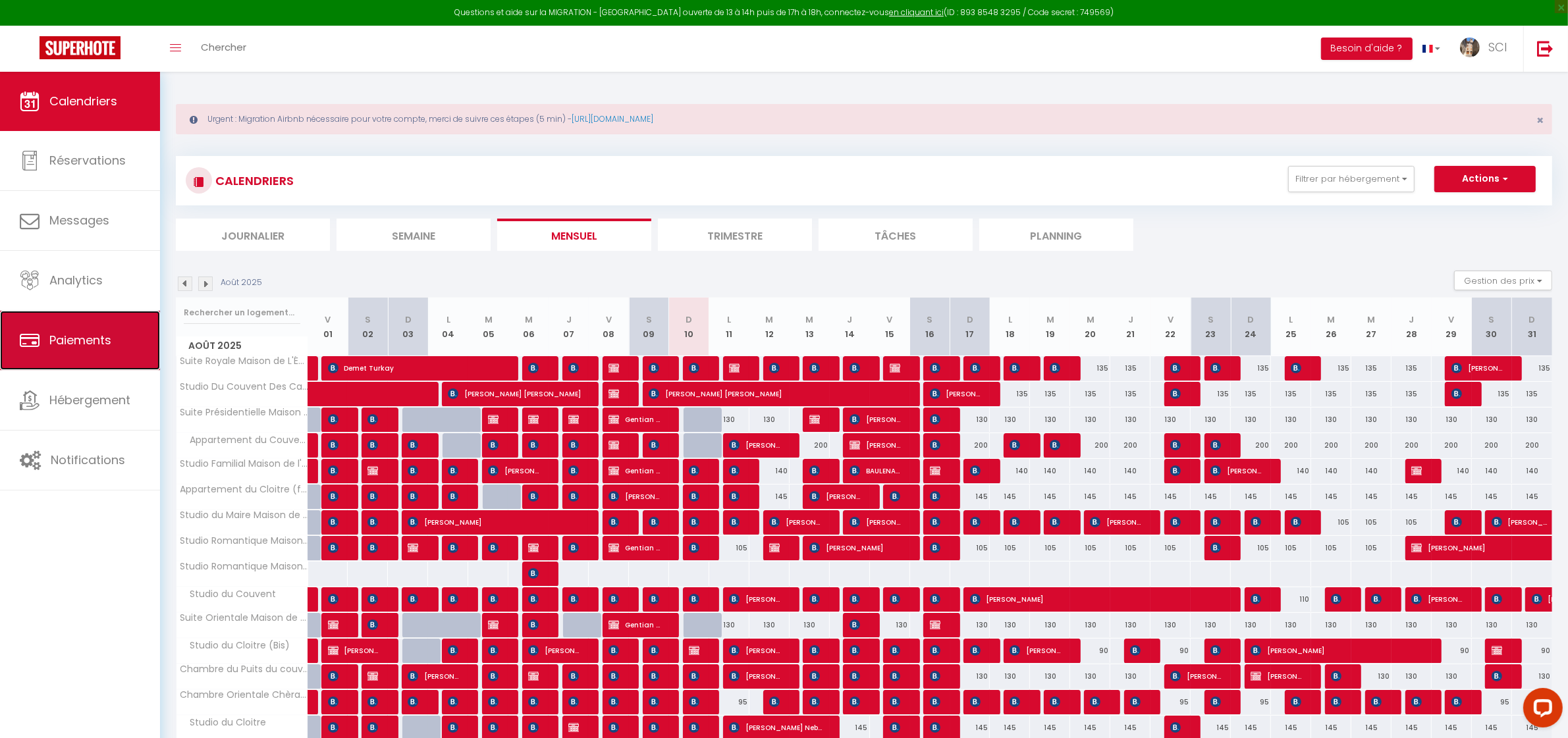
click at [104, 360] on link "Paiements" at bounding box center [80, 340] width 160 height 60
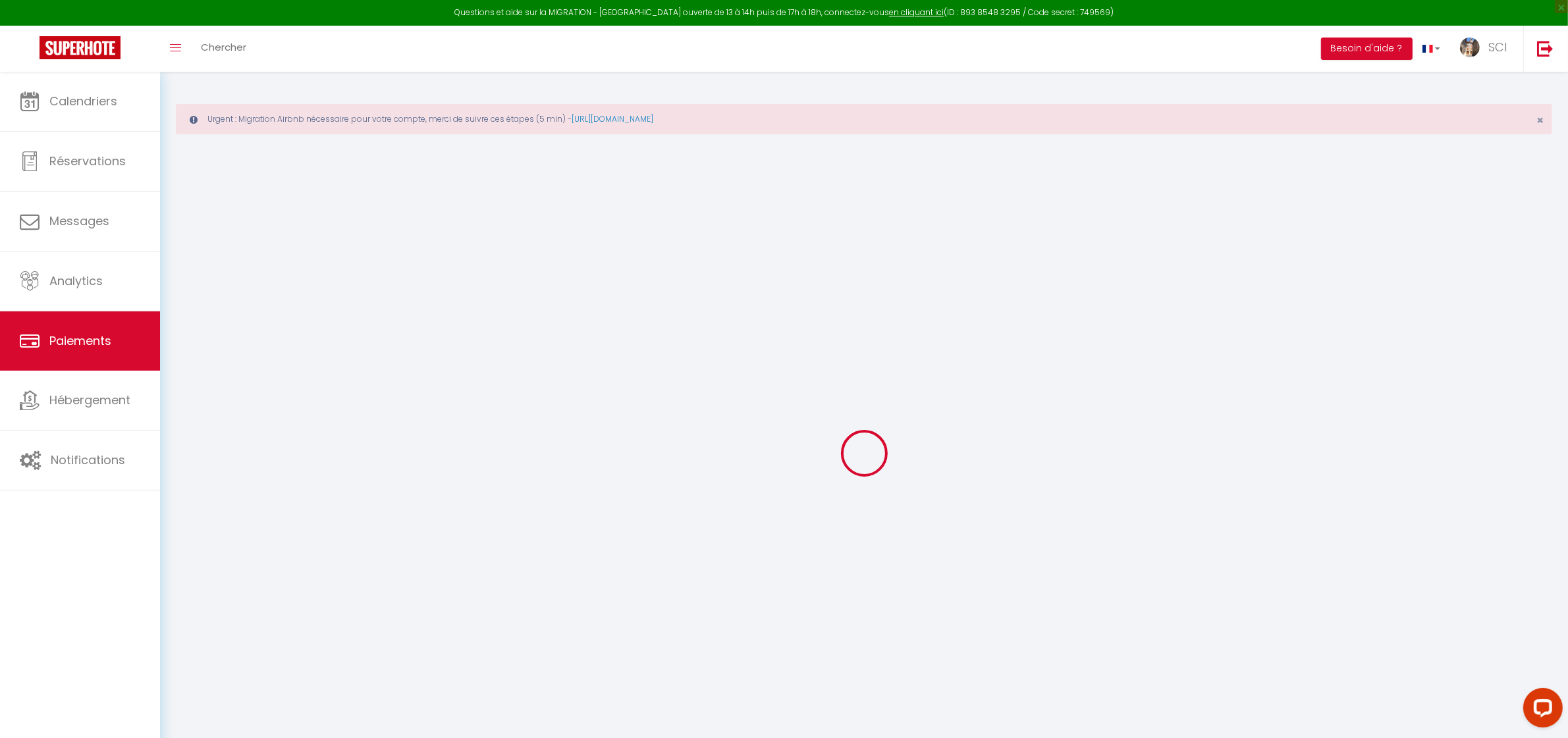
select select "2"
select select "0"
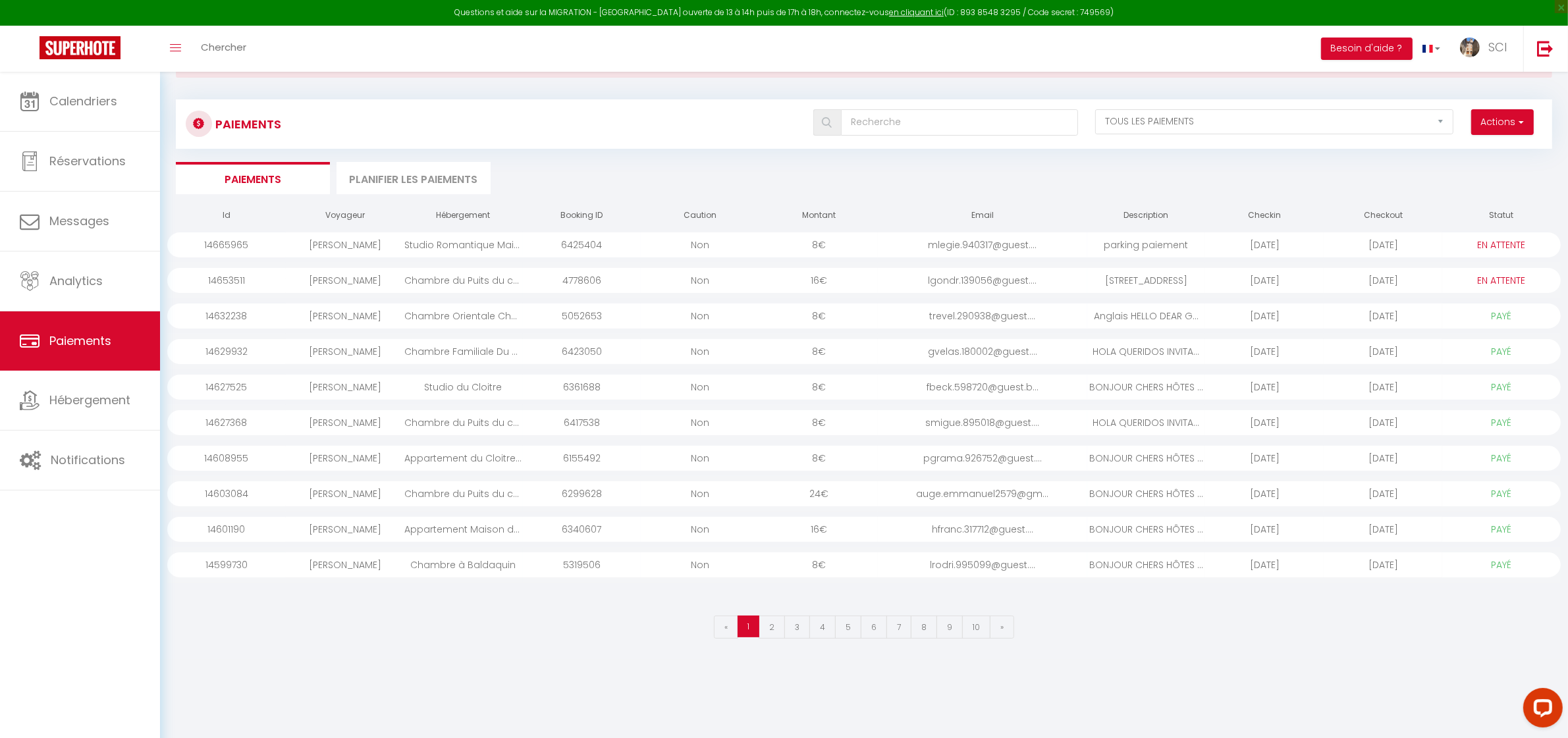
scroll to position [61, 0]
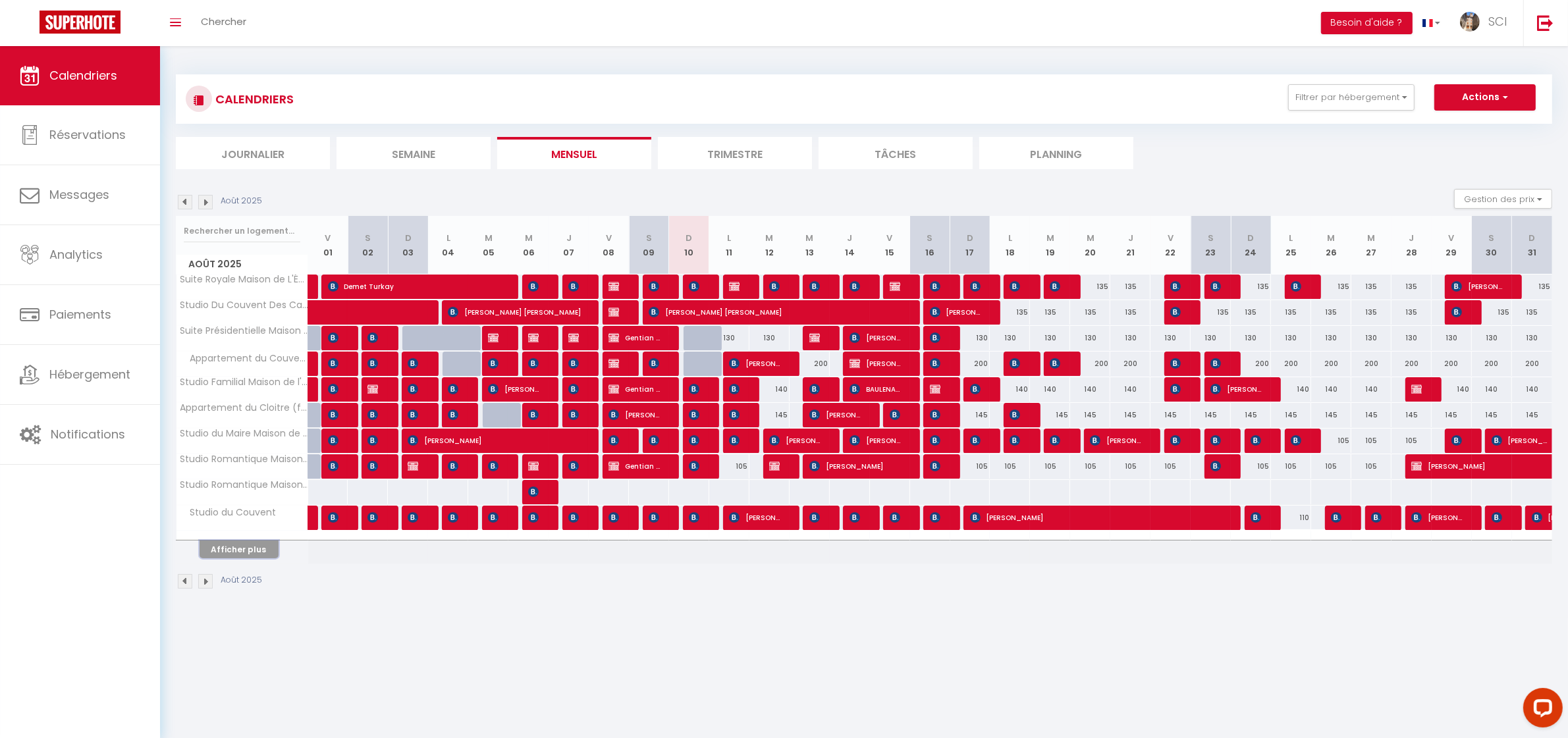
click at [249, 545] on button "Afficher plus" at bounding box center [238, 549] width 79 height 18
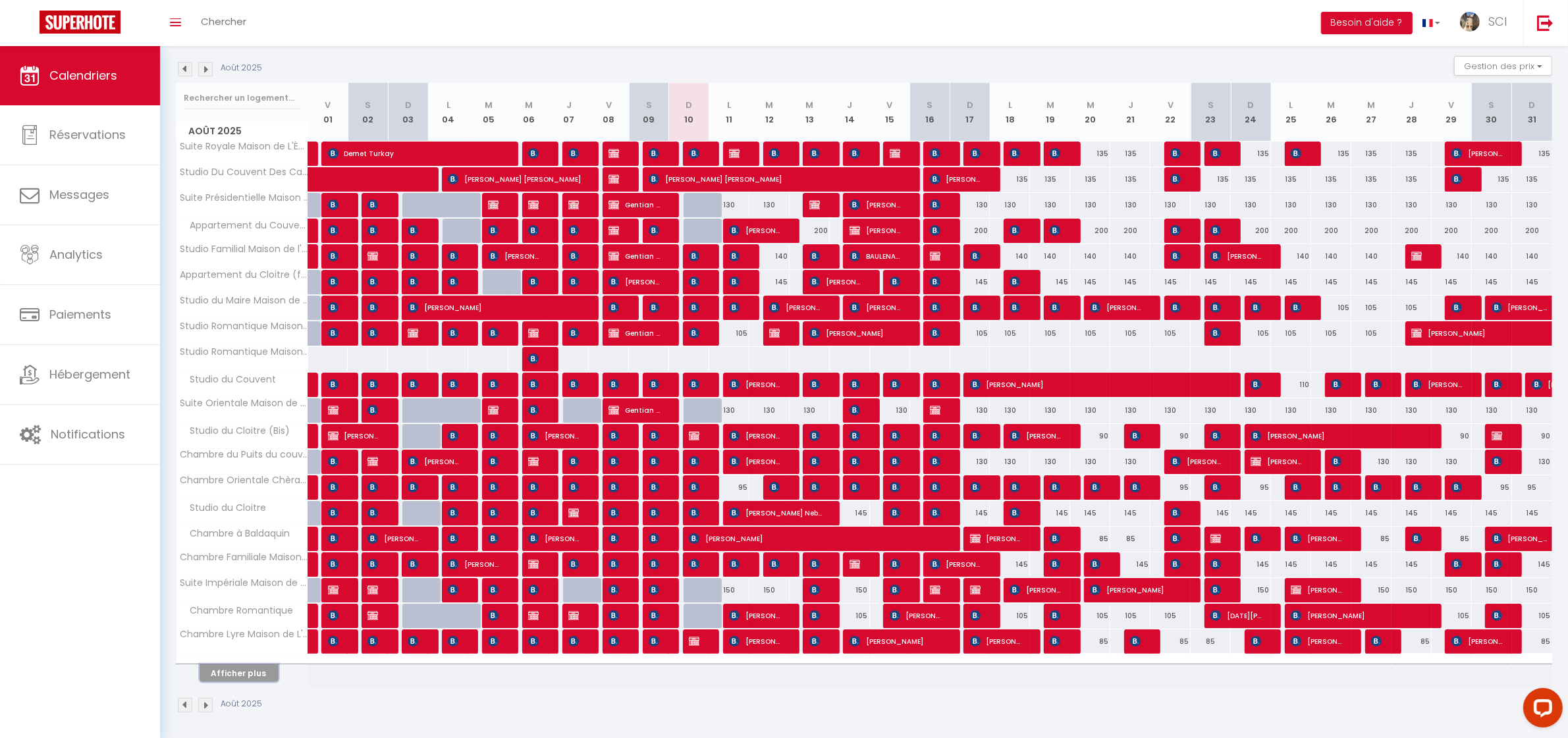
scroll to position [140, 0]
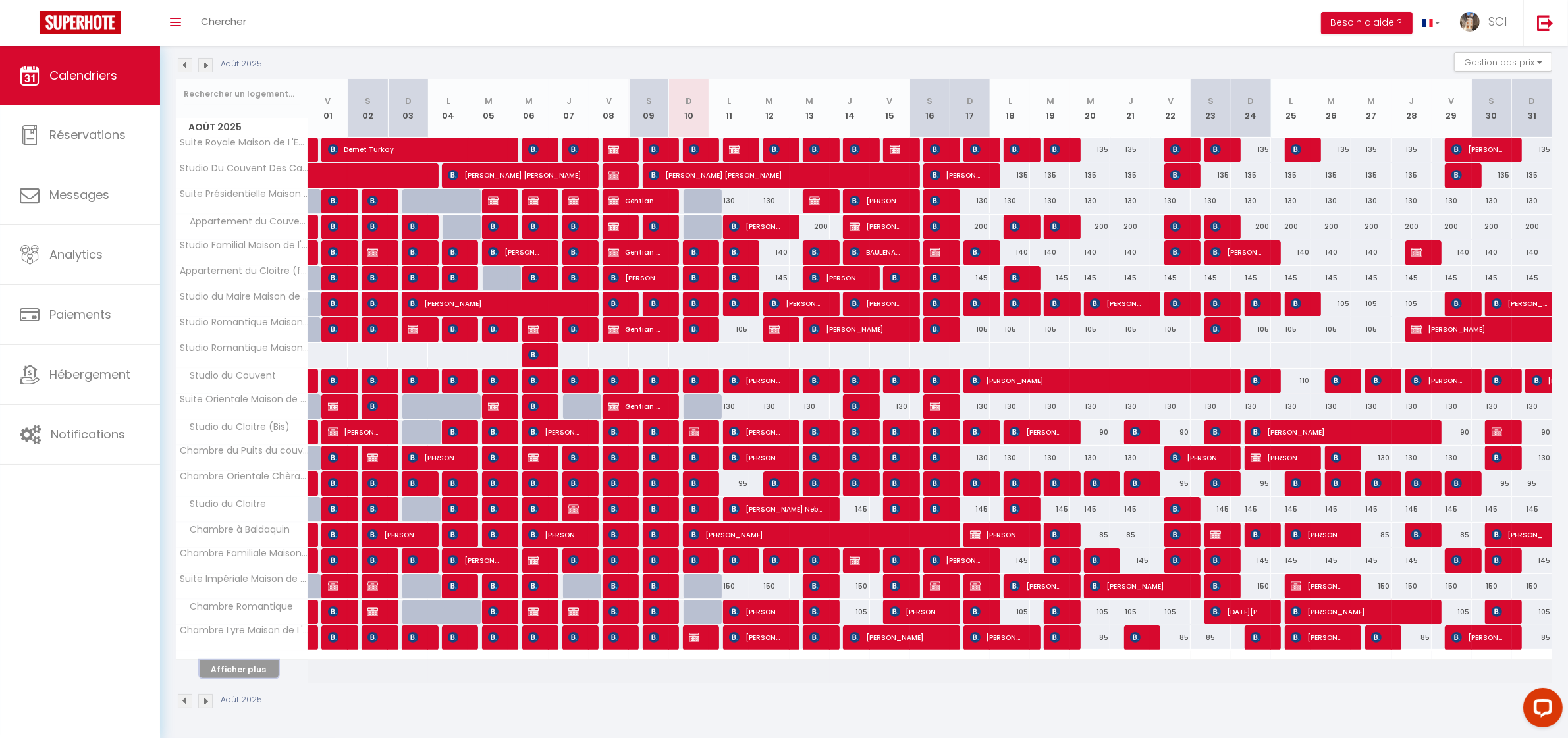
click at [251, 669] on button "Afficher plus" at bounding box center [238, 669] width 79 height 18
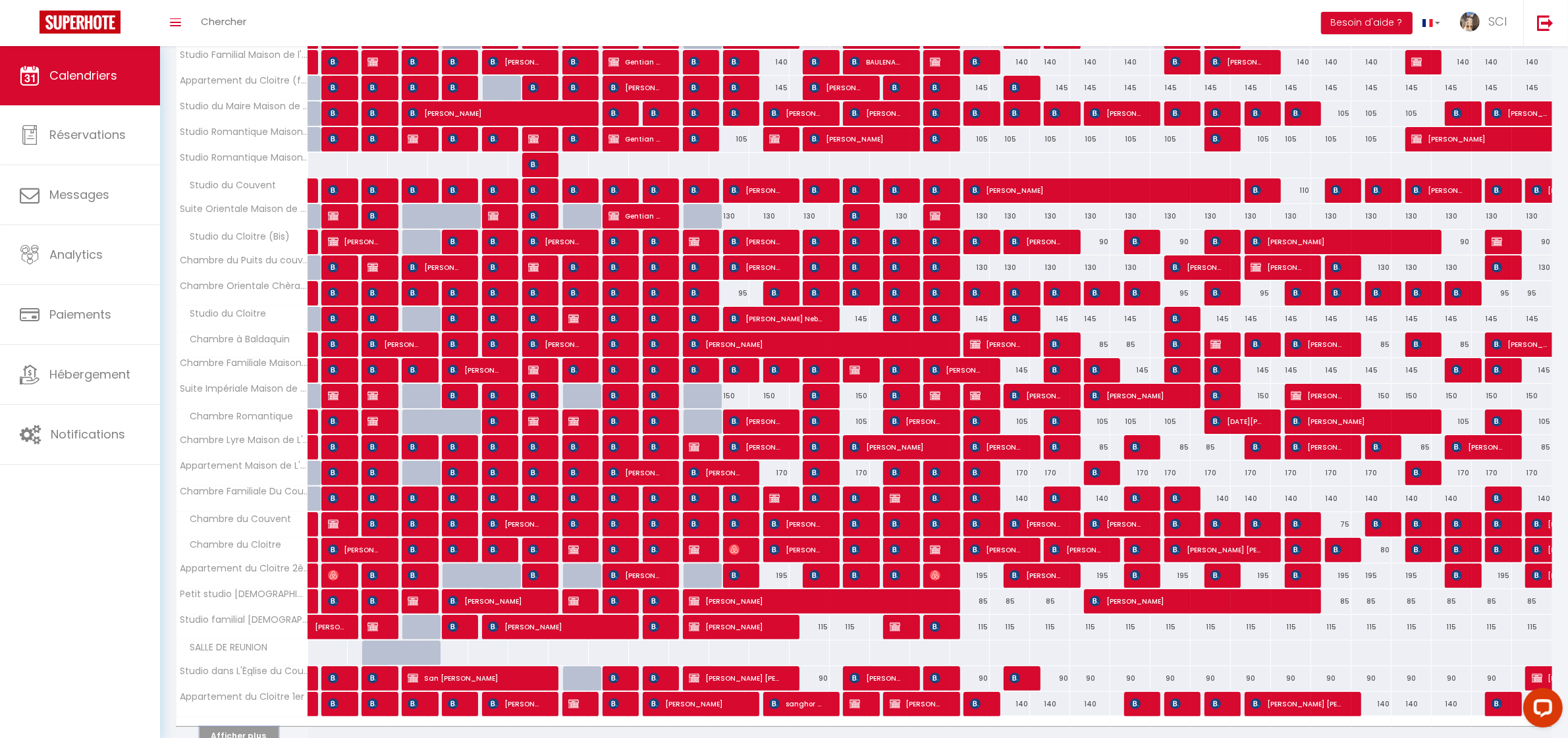
scroll to position [387, 0]
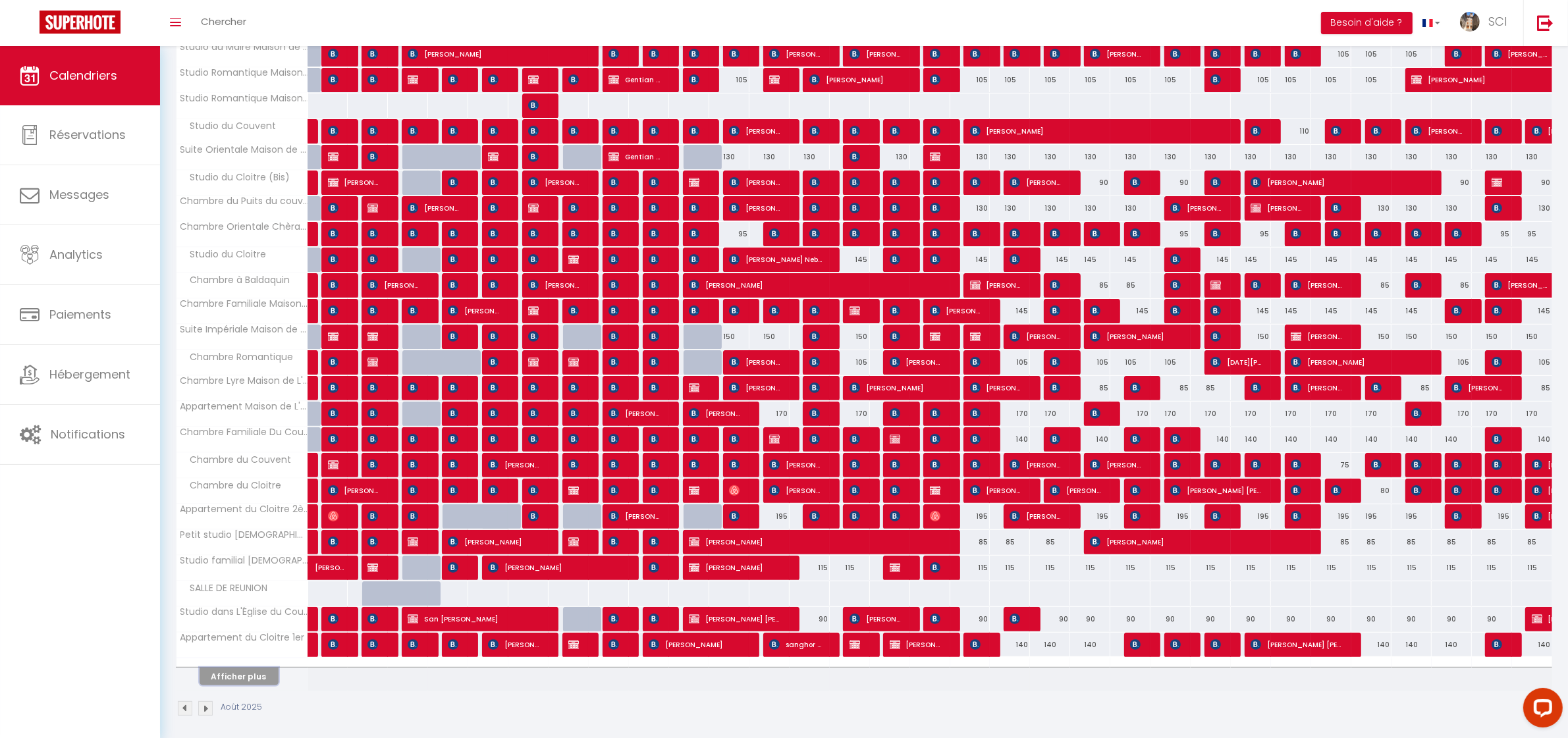
click at [251, 679] on button "Afficher plus" at bounding box center [238, 677] width 79 height 18
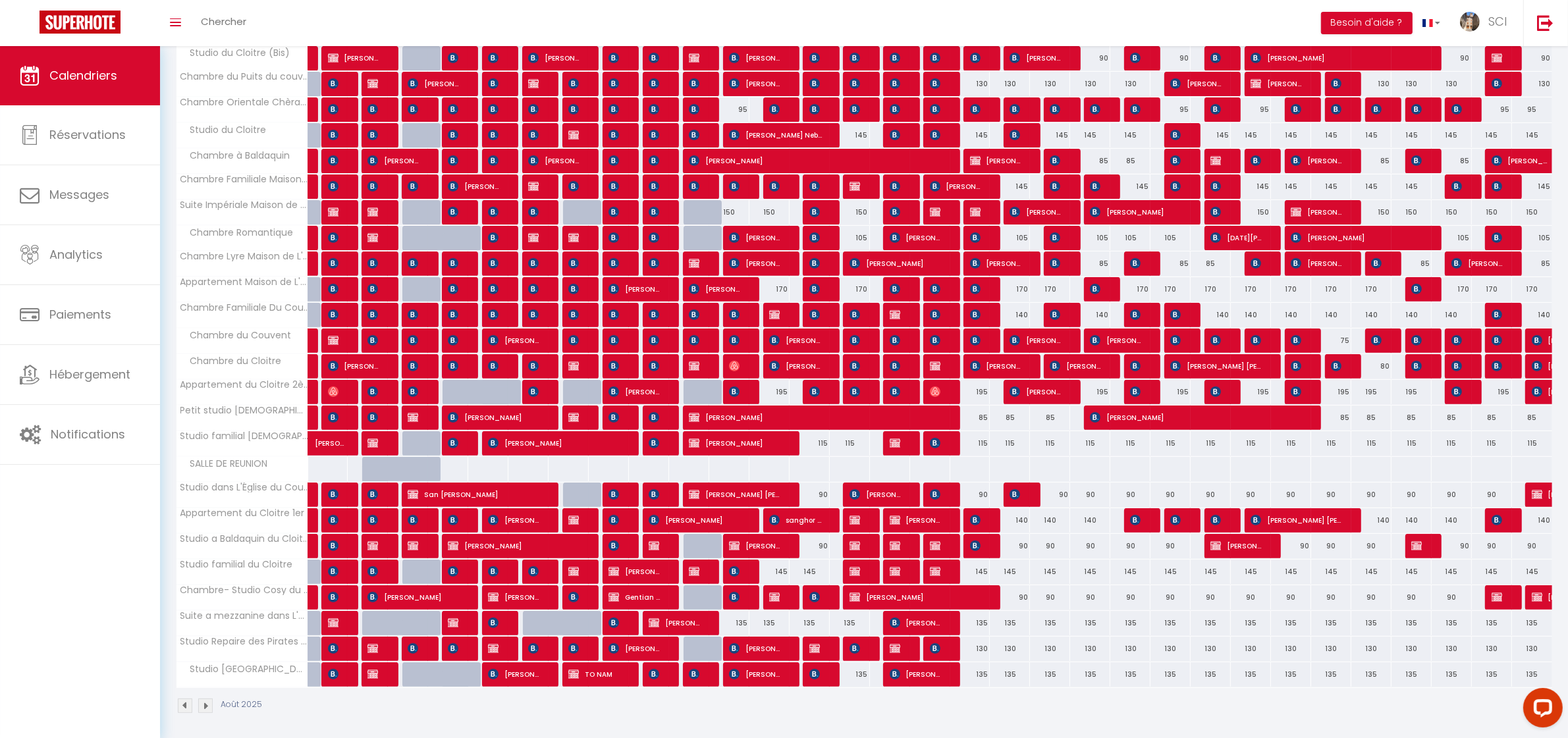
scroll to position [521, 0]
